Goal: Complete application form

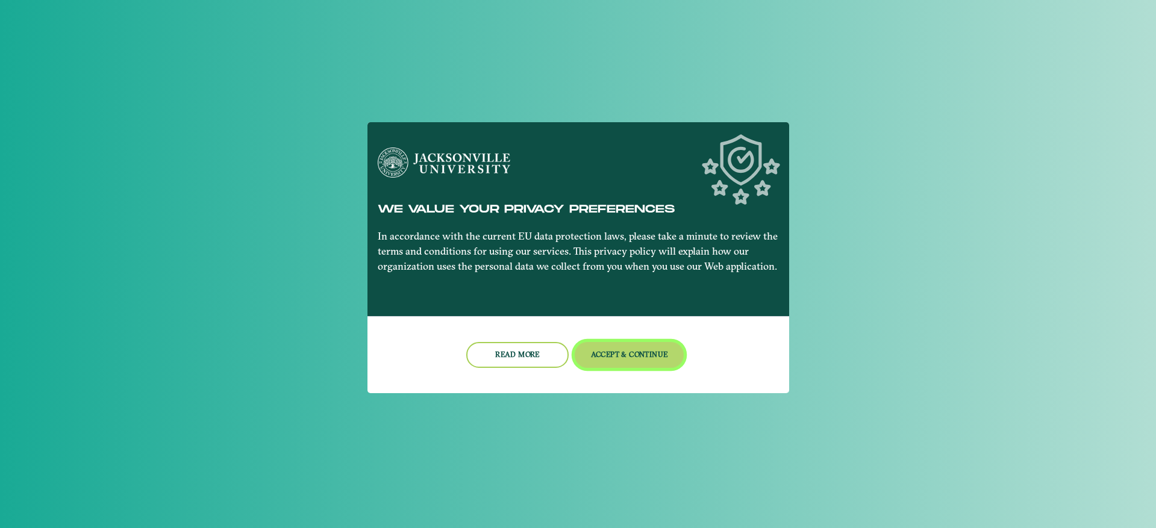
click at [641, 351] on button "Accept & Continue" at bounding box center [629, 355] width 109 height 26
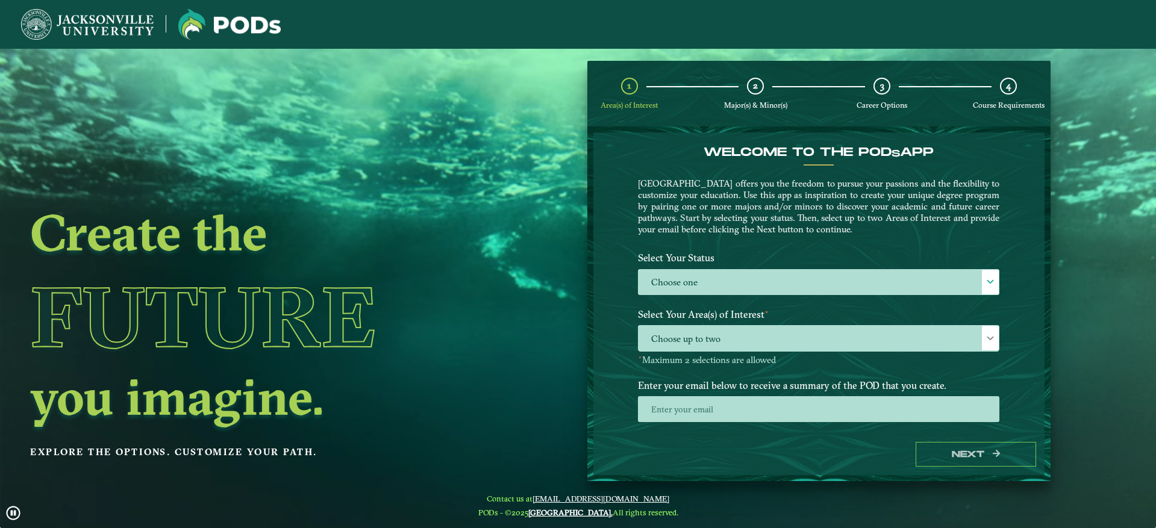
scroll to position [18, 0]
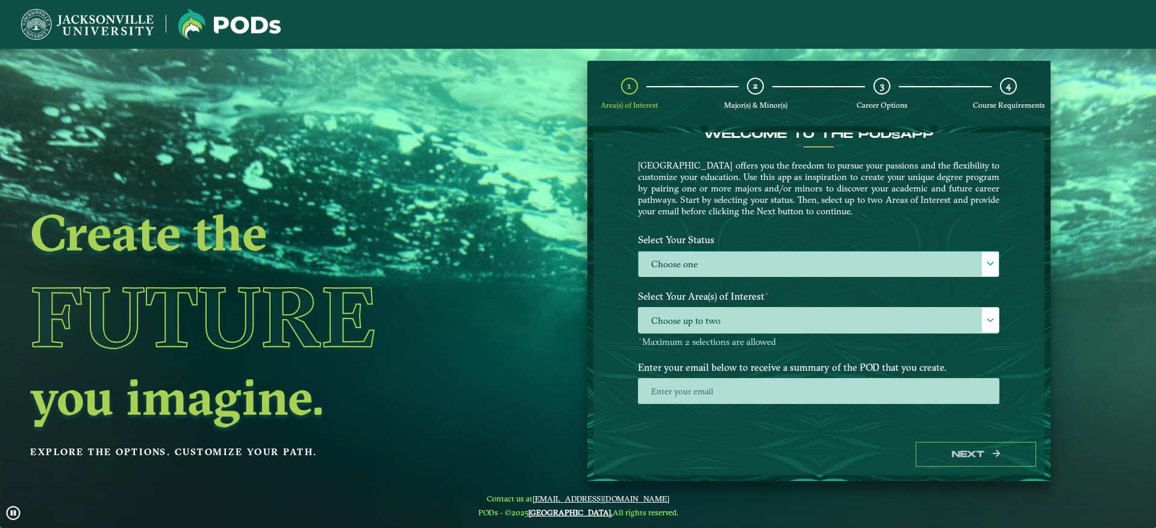
click at [763, 262] on label "Choose one" at bounding box center [819, 265] width 360 height 26
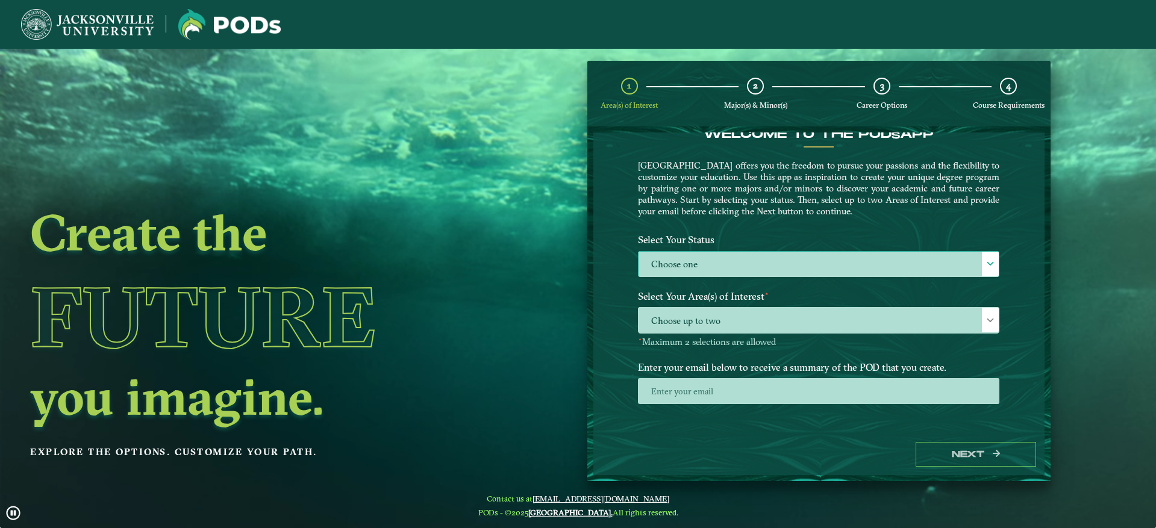
scroll to position [7, 52]
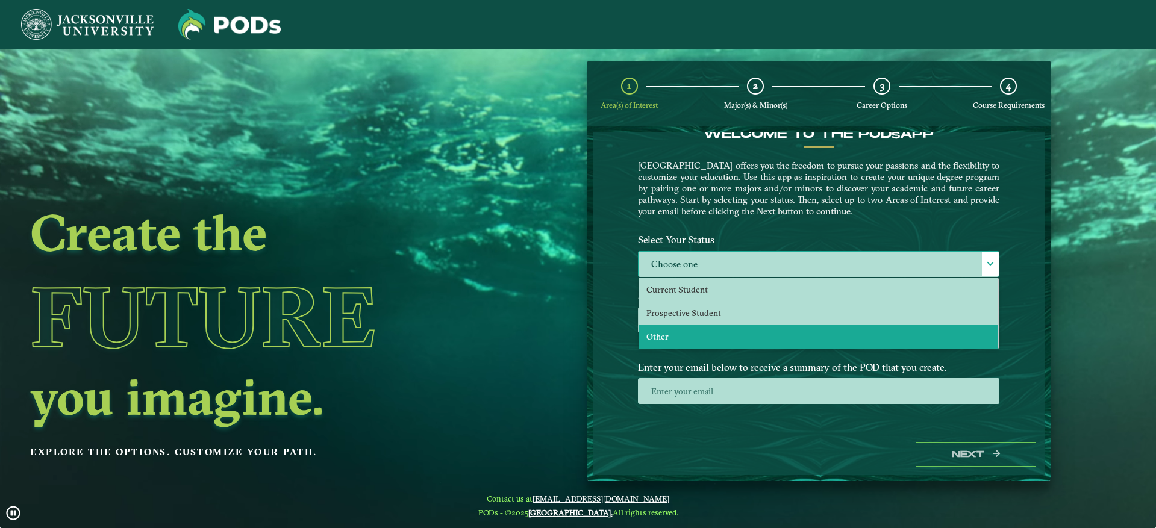
drag, startPoint x: 729, startPoint y: 311, endPoint x: 729, endPoint y: 331, distance: 19.9
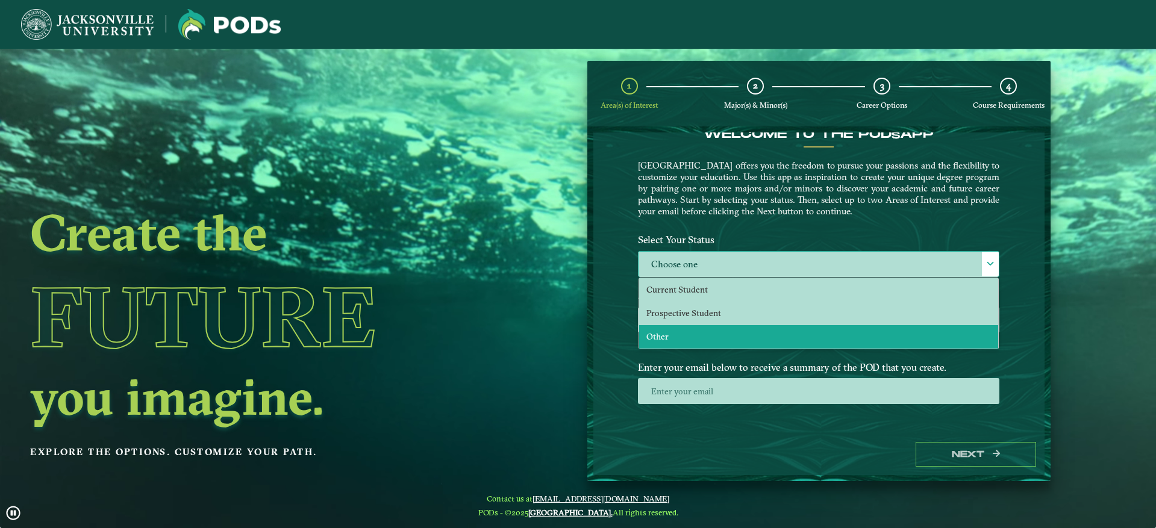
click at [729, 331] on ul "Current Student Prospective Student Other" at bounding box center [818, 313] width 359 height 71
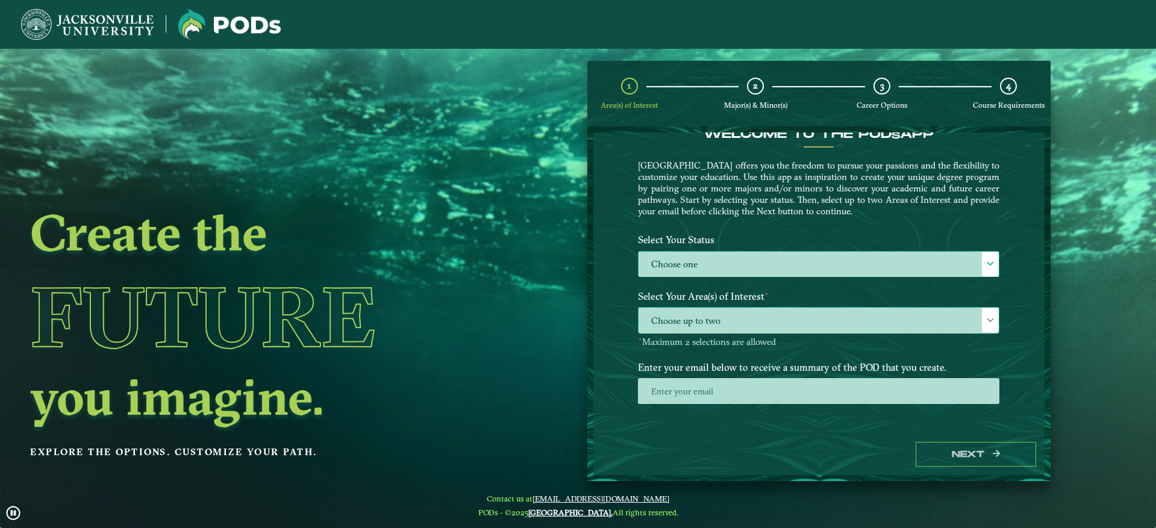
click at [729, 316] on span "Choose up to two" at bounding box center [819, 321] width 360 height 26
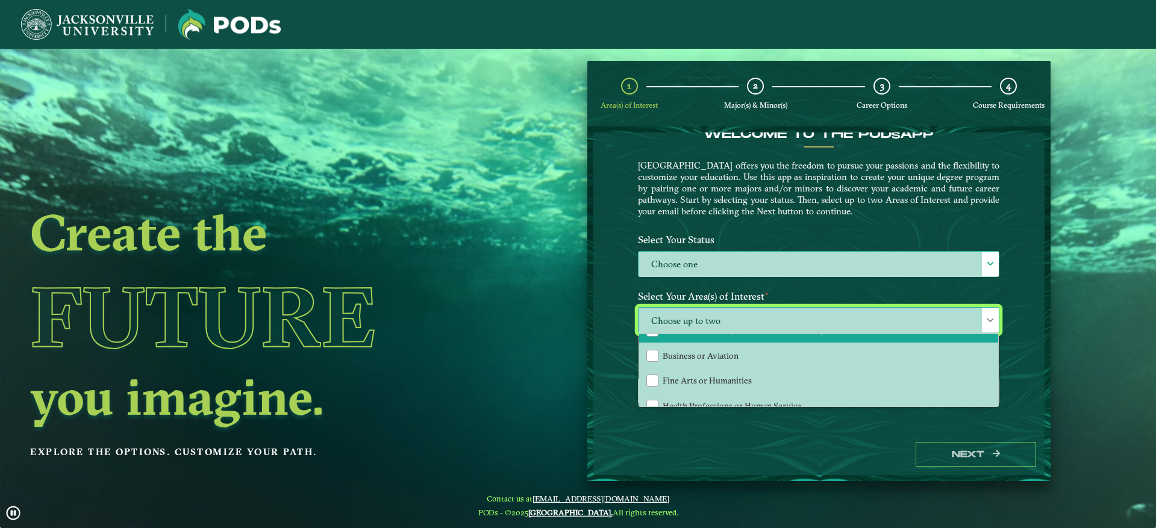
scroll to position [43, 0]
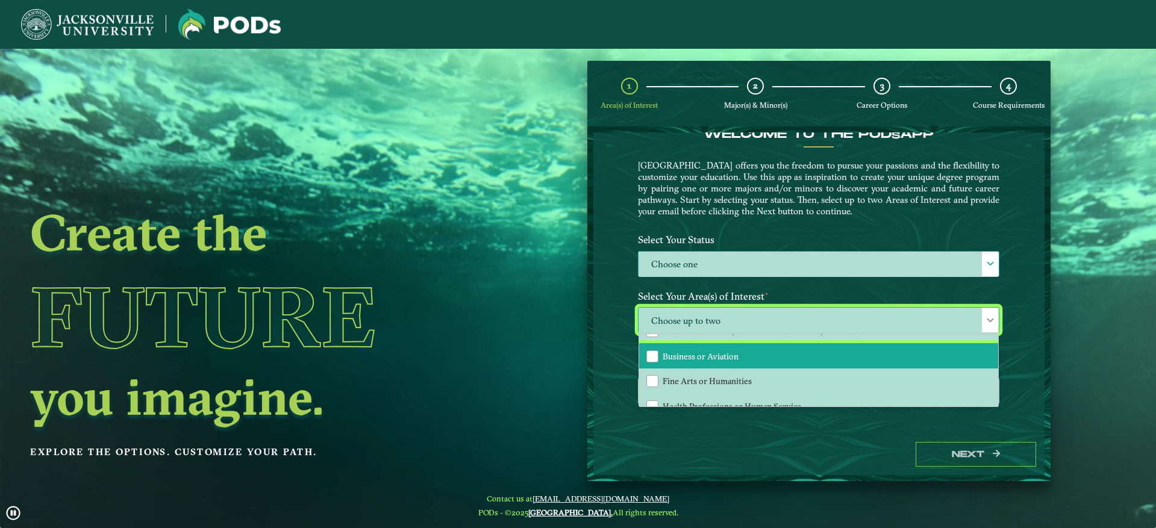
click at [680, 360] on span "Business or Aviation" at bounding box center [701, 356] width 76 height 11
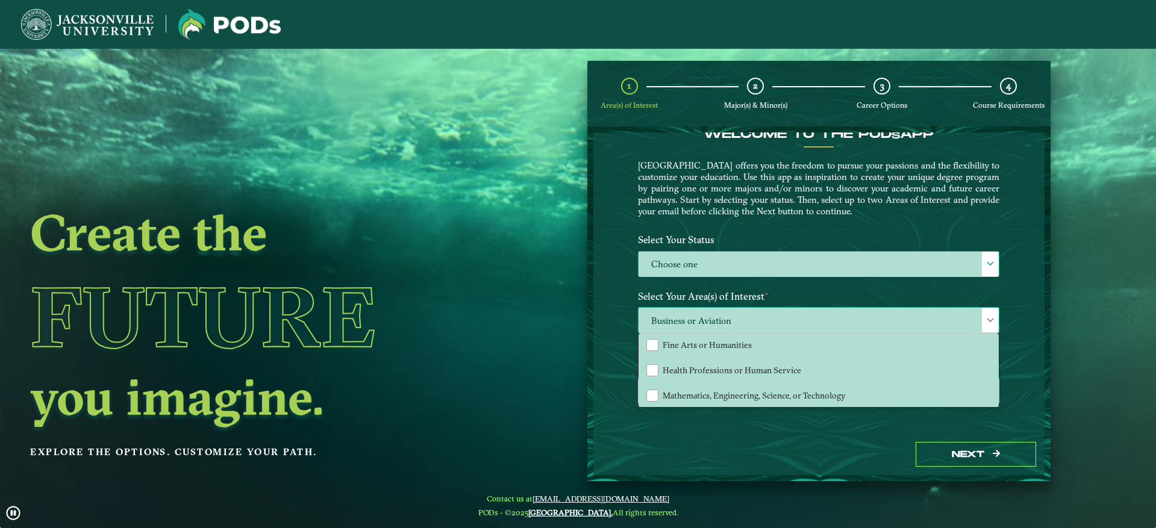
scroll to position [82, 0]
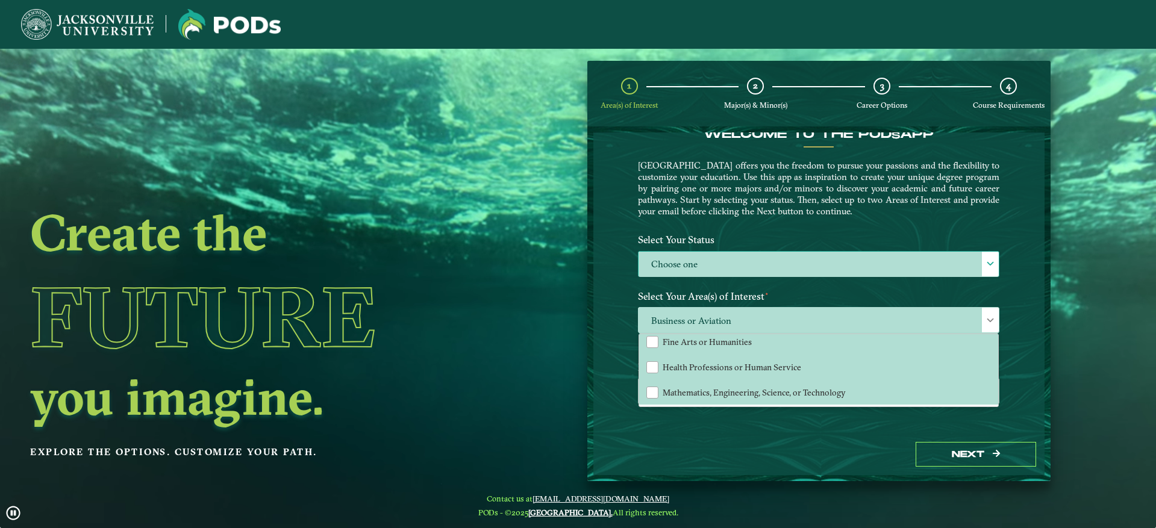
click at [704, 298] on label "Select Your Area(s) of Interest ⋆" at bounding box center [819, 297] width 380 height 22
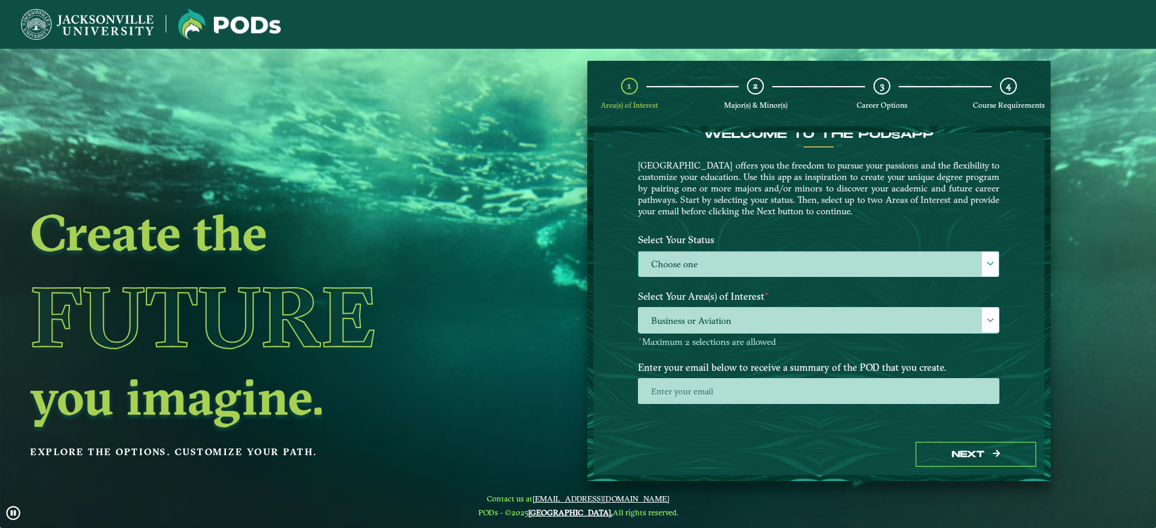
click at [224, 27] on img at bounding box center [229, 24] width 102 height 31
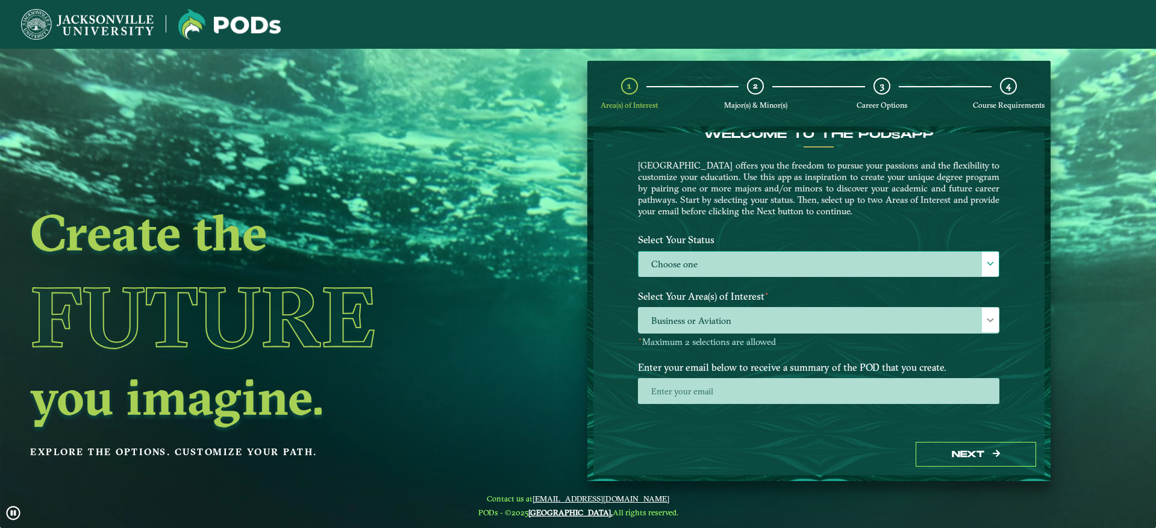
click at [102, 26] on img at bounding box center [87, 24] width 133 height 31
